Goal: Information Seeking & Learning: Check status

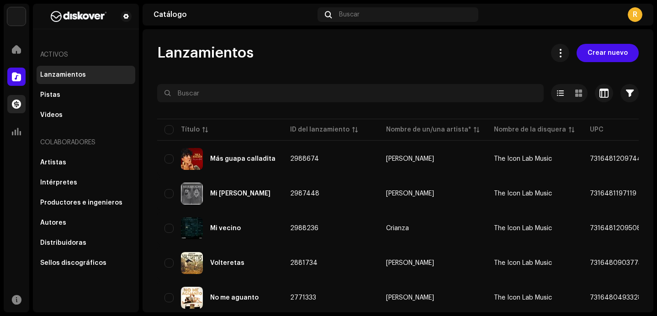
click at [15, 105] on span at bounding box center [16, 103] width 9 height 7
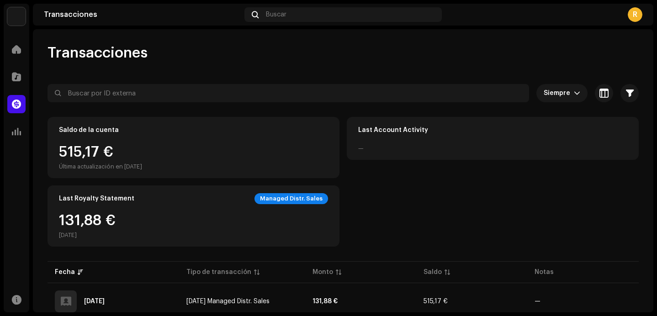
scroll to position [58, 0]
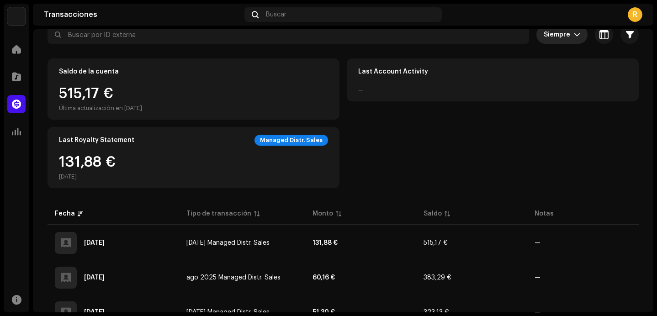
click at [573, 33] on icon "dropdown trigger" at bounding box center [576, 35] width 6 height 6
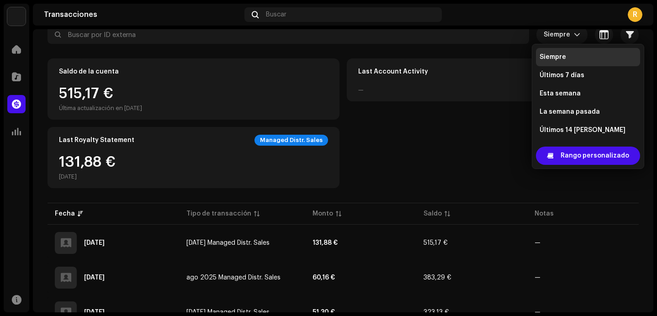
click at [567, 54] on li "Siempre" at bounding box center [588, 57] width 104 height 18
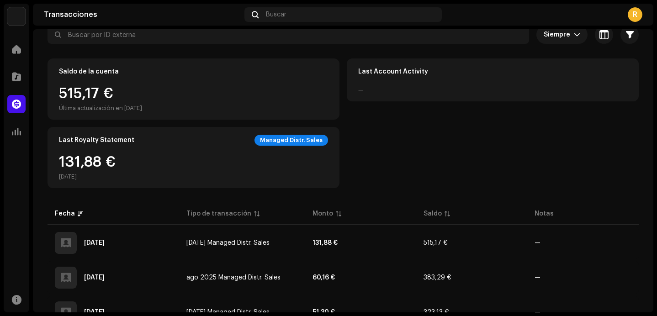
scroll to position [55, 0]
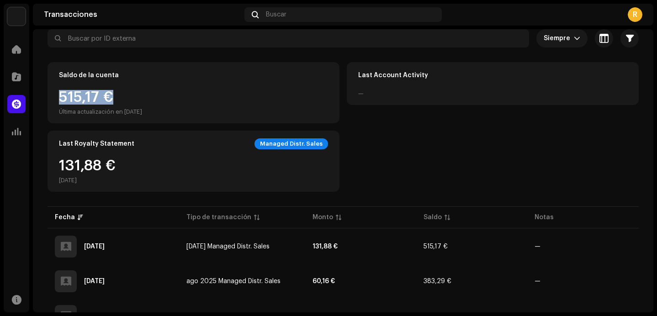
drag, startPoint x: 57, startPoint y: 95, endPoint x: 127, endPoint y: 95, distance: 70.8
click at [127, 95] on div "Saldo de la cuenta 515,17 € Última actualización en [DATE]" at bounding box center [193, 92] width 292 height 61
click at [127, 95] on div "515,17 € Última actualización en [DATE]" at bounding box center [100, 103] width 83 height 26
click at [17, 134] on span at bounding box center [16, 131] width 9 height 7
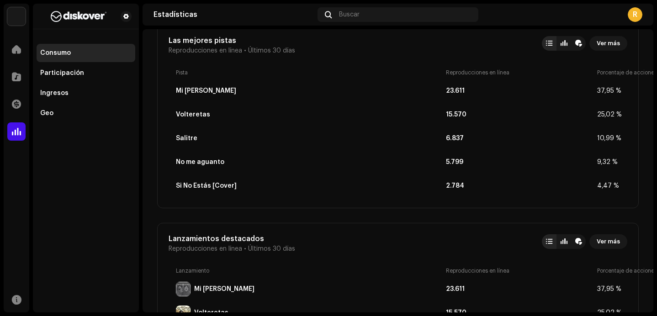
scroll to position [344, 0]
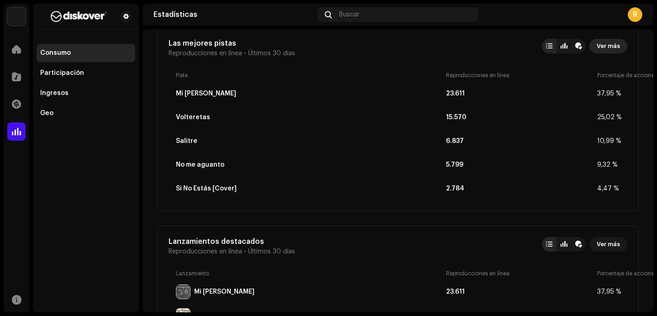
click at [599, 46] on span "Ver más" at bounding box center [607, 46] width 23 height 18
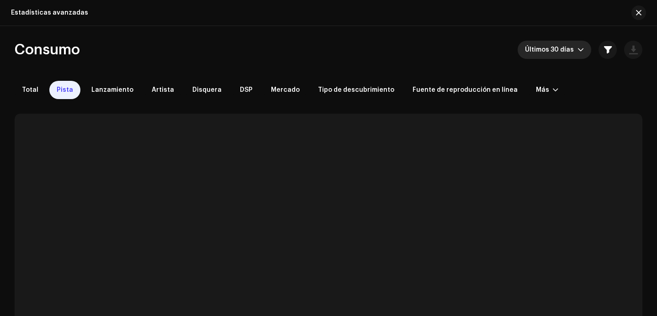
click at [573, 49] on span "Últimos 30 días" at bounding box center [551, 50] width 53 height 18
click at [573, 53] on span "Últimos 30 días" at bounding box center [551, 50] width 53 height 18
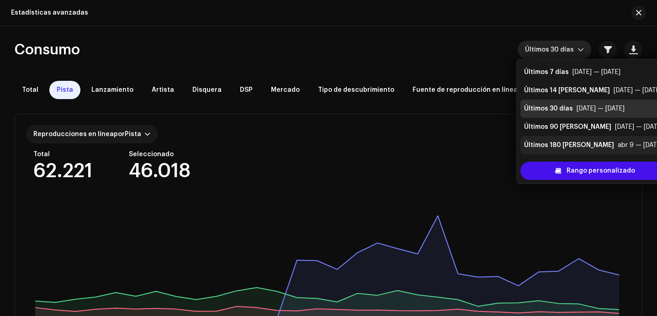
scroll to position [18, 0]
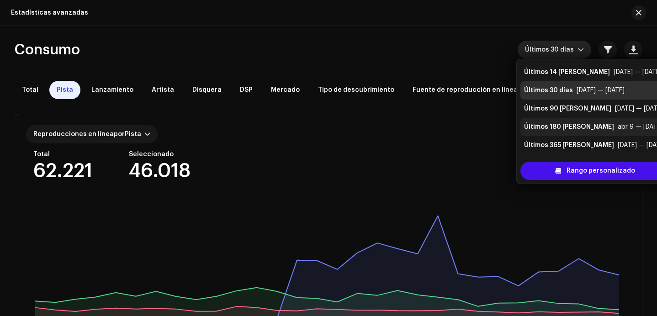
click at [568, 144] on div "Últimos 365 [PERSON_NAME]" at bounding box center [569, 145] width 90 height 9
